Goal: Find specific page/section: Find specific page/section

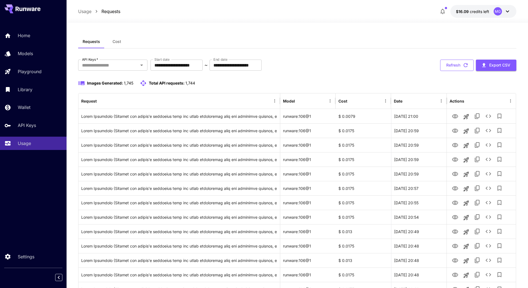
click at [470, 65] on button "Refresh" at bounding box center [457, 65] width 34 height 11
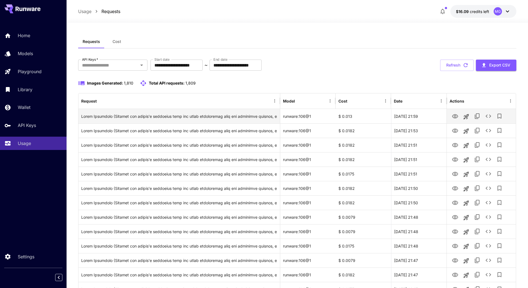
click at [454, 116] on icon "View Image" at bounding box center [455, 116] width 6 height 4
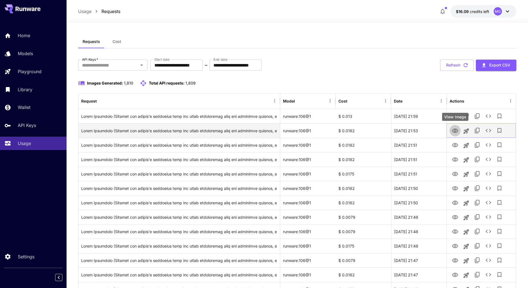
click at [453, 131] on icon "View Image" at bounding box center [454, 130] width 7 height 7
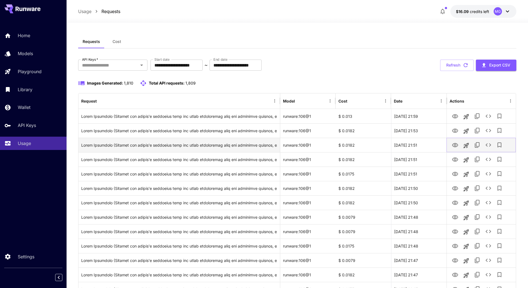
click at [456, 142] on icon "View Image" at bounding box center [454, 145] width 7 height 7
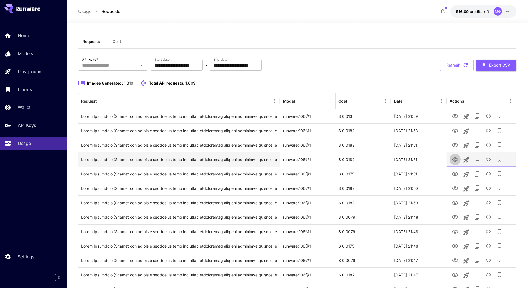
click at [459, 160] on button "View Image" at bounding box center [454, 158] width 11 height 11
click at [455, 160] on icon "View Image" at bounding box center [455, 159] width 6 height 4
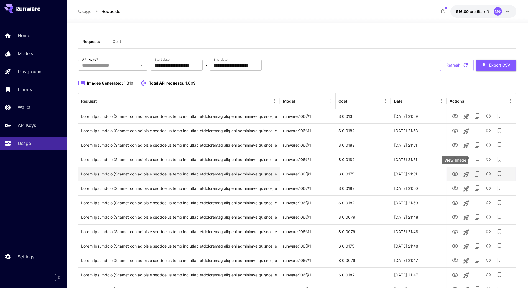
click at [458, 173] on button "View Image" at bounding box center [454, 173] width 11 height 11
click at [454, 173] on icon "View Image" at bounding box center [455, 174] width 6 height 4
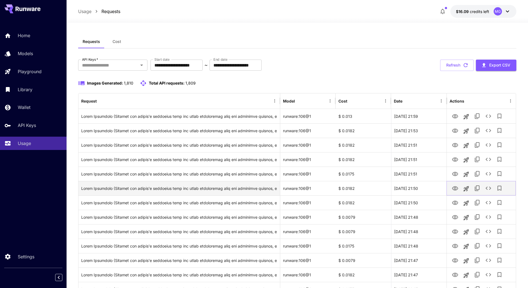
click at [456, 189] on icon "View Image" at bounding box center [454, 188] width 7 height 7
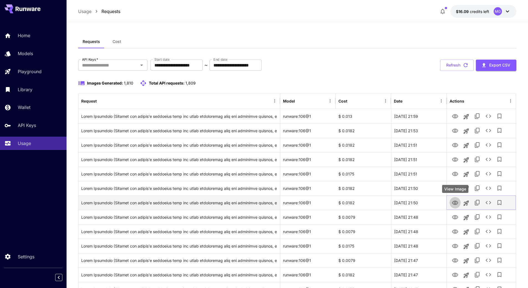
click at [457, 204] on icon "View Image" at bounding box center [454, 202] width 7 height 7
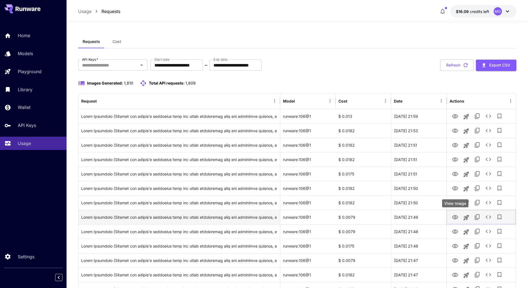
click at [455, 215] on icon "View Image" at bounding box center [455, 217] width 6 height 4
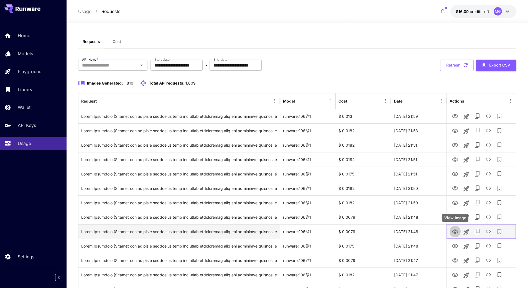
click at [457, 231] on icon "View Image" at bounding box center [455, 231] width 6 height 4
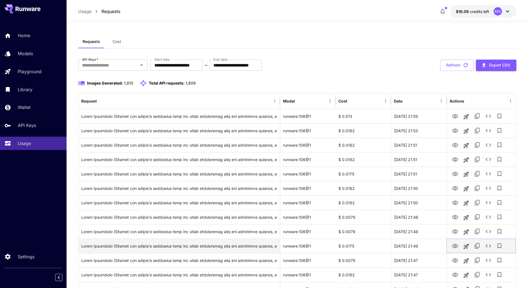
click at [455, 246] on icon "View Image" at bounding box center [454, 246] width 7 height 7
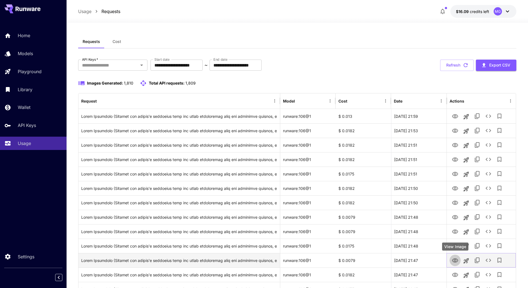
click at [454, 259] on icon "View Image" at bounding box center [454, 260] width 7 height 7
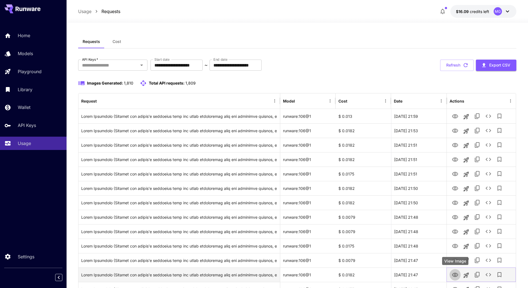
click at [456, 274] on icon "View Image" at bounding box center [454, 274] width 7 height 7
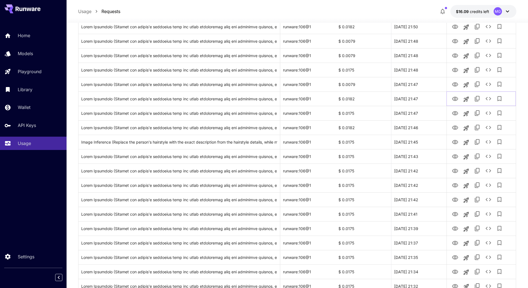
scroll to position [178, 0]
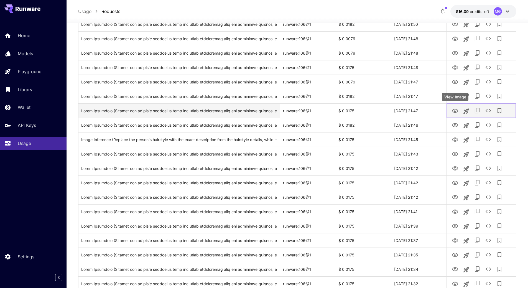
click at [454, 112] on icon "View Image" at bounding box center [454, 110] width 7 height 7
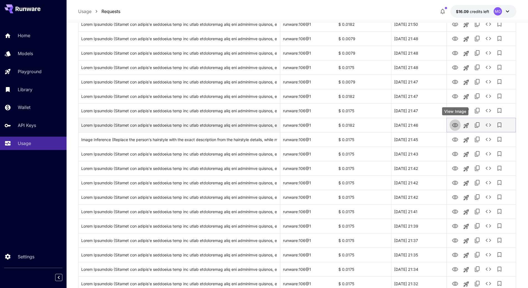
click at [453, 125] on icon "View Image" at bounding box center [454, 125] width 7 height 7
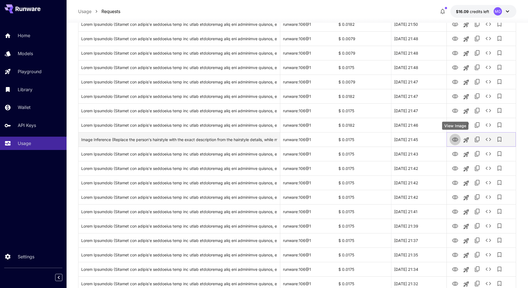
click at [453, 142] on icon "View Image" at bounding box center [454, 139] width 7 height 7
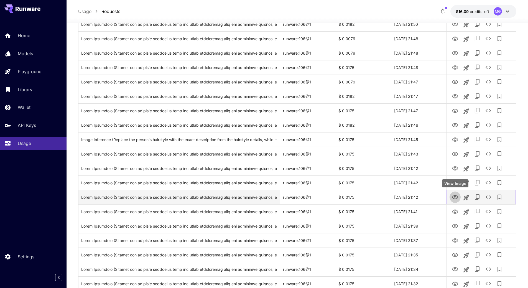
click at [455, 198] on icon "View Image" at bounding box center [455, 197] width 6 height 4
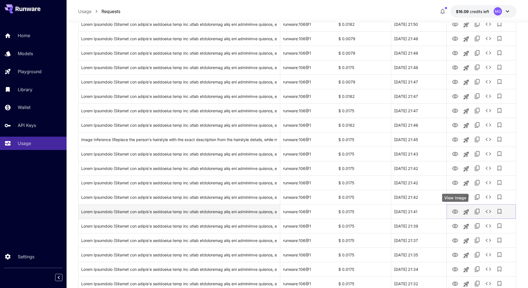
click at [456, 212] on icon "View Image" at bounding box center [454, 211] width 7 height 7
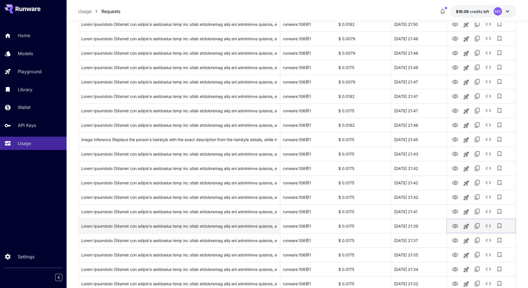
click at [453, 225] on icon "View Image" at bounding box center [455, 226] width 6 height 4
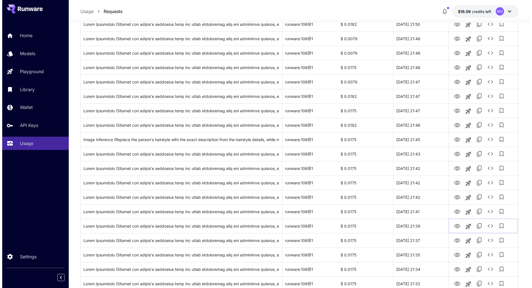
scroll to position [0, 0]
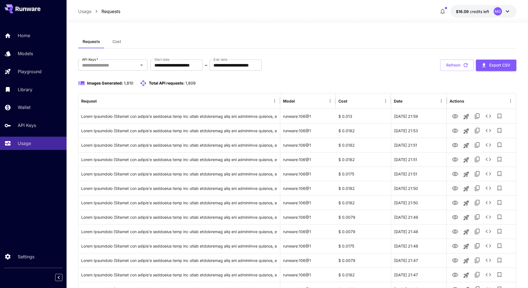
click at [120, 42] on span "Cost" at bounding box center [116, 41] width 9 height 5
